Goal: Information Seeking & Learning: Learn about a topic

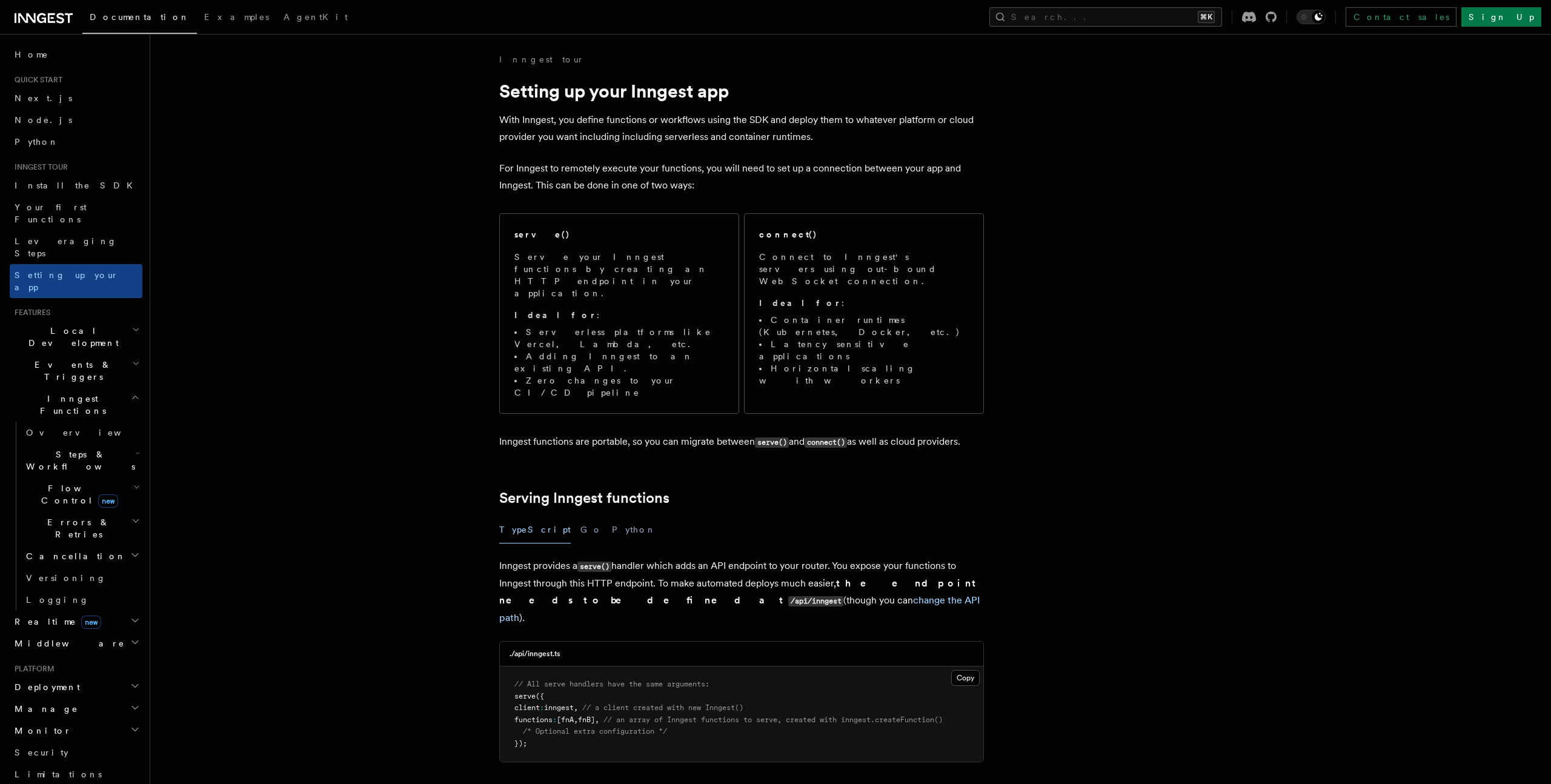
scroll to position [9625, 0]
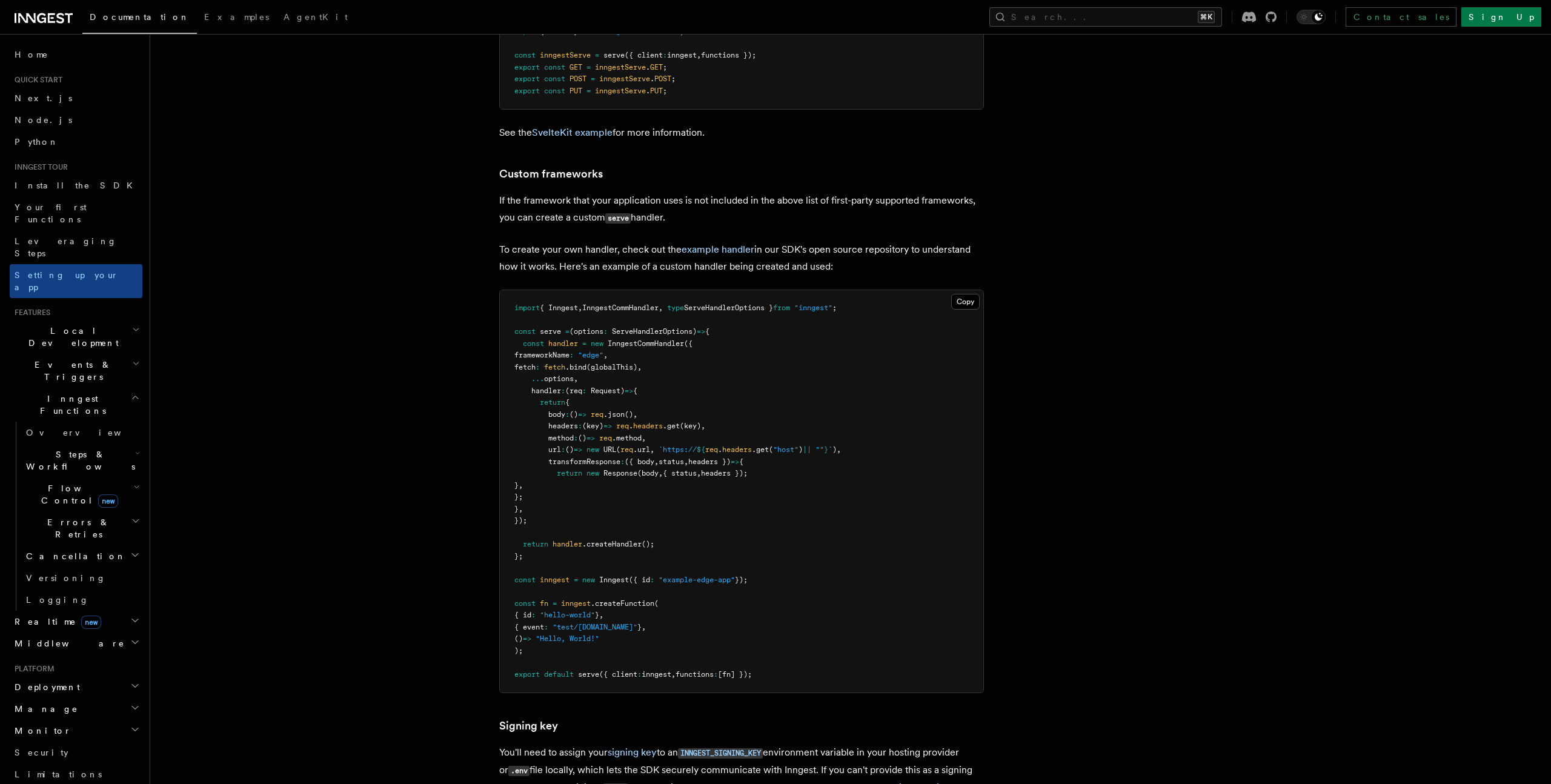
click at [562, 166] on link "Custom frameworks" at bounding box center [551, 174] width 104 height 17
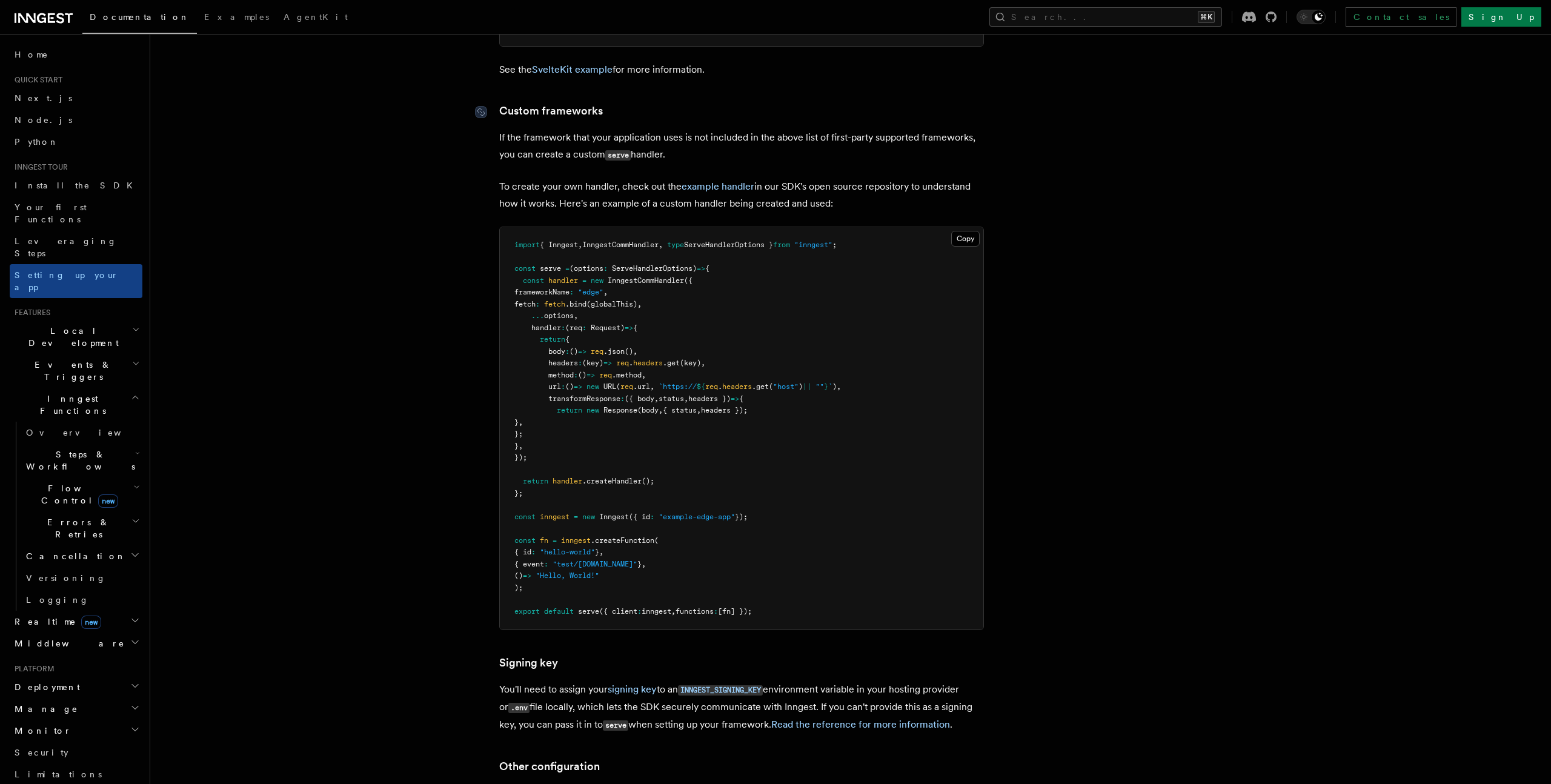
scroll to position [9697, 0]
